Goal: Understand process/instructions: Learn about a topic

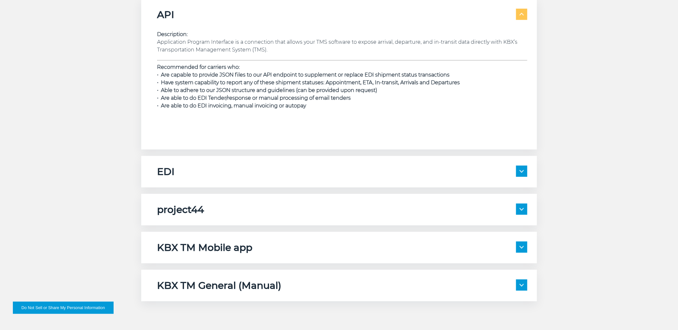
scroll to position [1001, 0]
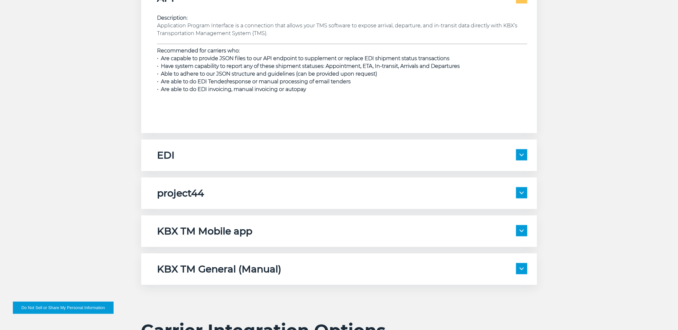
click at [522, 158] on span at bounding box center [521, 154] width 11 height 11
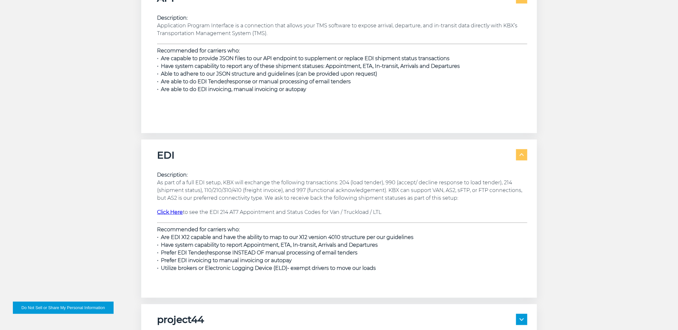
click at [174, 211] on strong "Click Here" at bounding box center [170, 212] width 26 height 6
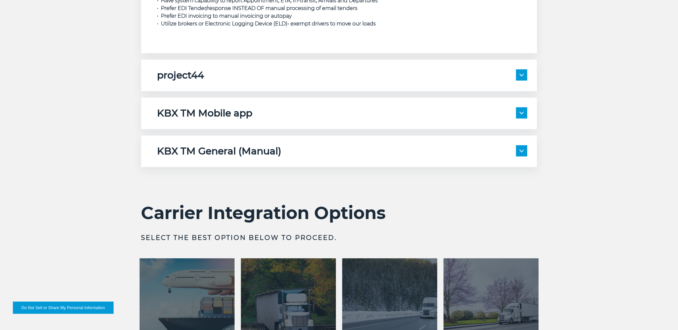
scroll to position [1395, 0]
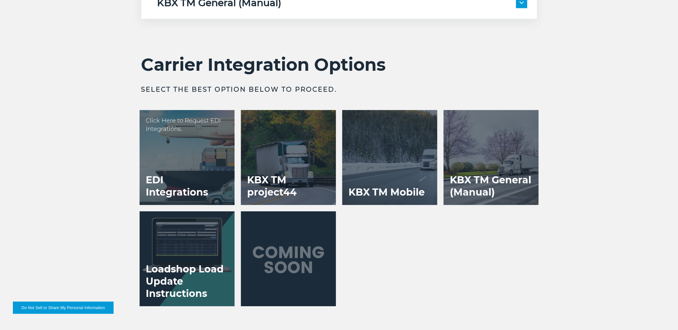
click at [208, 164] on div at bounding box center [187, 157] width 95 height 95
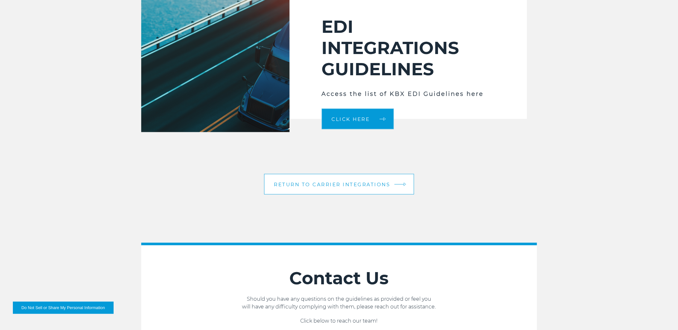
scroll to position [1109, 0]
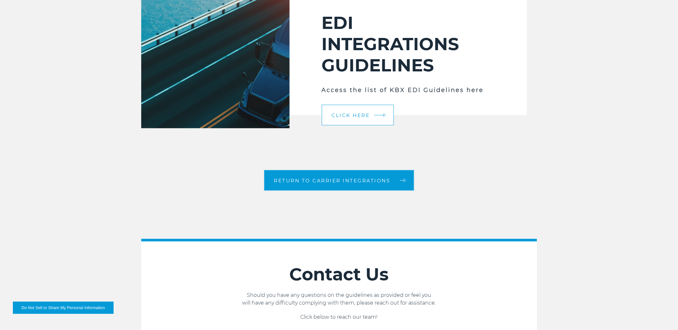
click at [365, 114] on span "Click Here" at bounding box center [351, 115] width 38 height 5
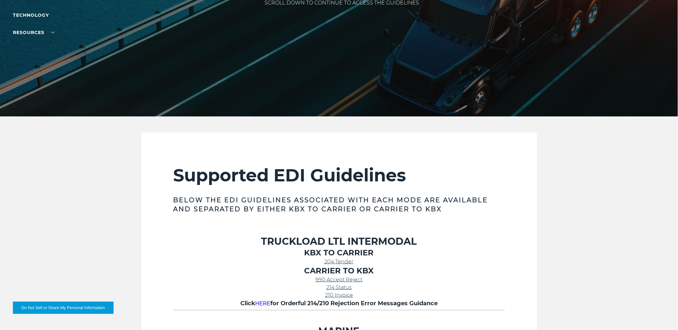
scroll to position [214, 0]
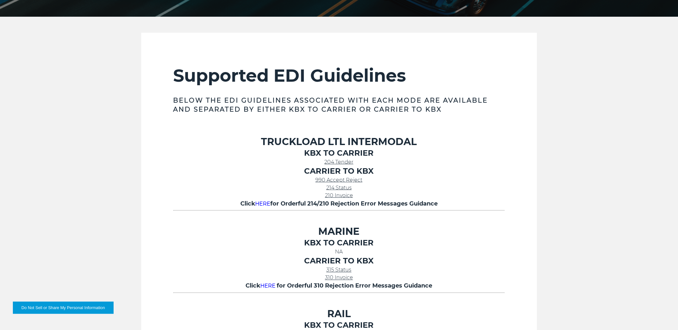
click at [348, 188] on span "214 Status" at bounding box center [338, 188] width 25 height 6
